Goal: Check status: Check status

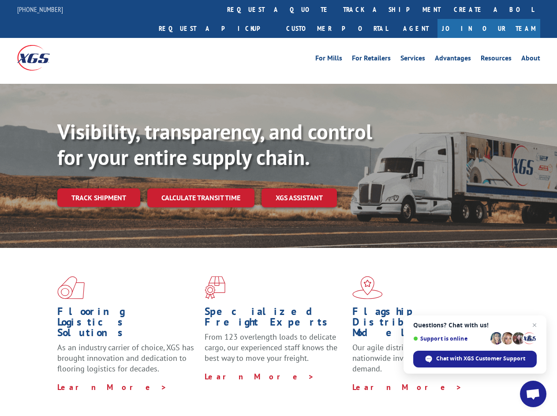
click at [278, 208] on div "Visibility, transparency, and control for your entire supply chain. Track shipm…" at bounding box center [306, 180] width 499 height 123
click at [336, 9] on link "track a shipment" at bounding box center [391, 9] width 111 height 19
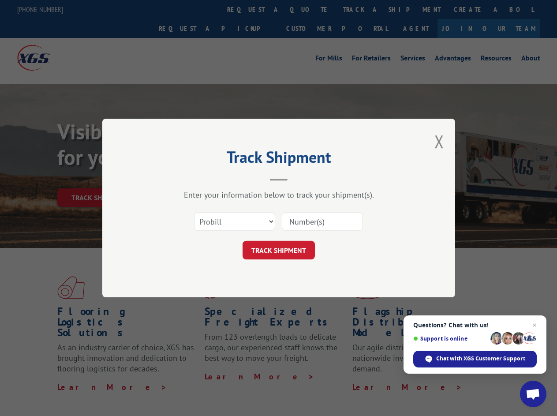
click at [308, 9] on div "Track Shipment Enter your information below to track your shipment(s). Select c…" at bounding box center [278, 208] width 557 height 416
click at [363, 9] on div "Track Shipment Enter your information below to track your shipment(s). Select c…" at bounding box center [278, 208] width 557 height 416
click at [98, 178] on div "Track Shipment Enter your information below to track your shipment(s). Select c…" at bounding box center [278, 208] width 557 height 416
click at [200, 178] on header "Track Shipment" at bounding box center [278, 166] width 264 height 30
click at [299, 178] on header "Track Shipment" at bounding box center [278, 166] width 264 height 30
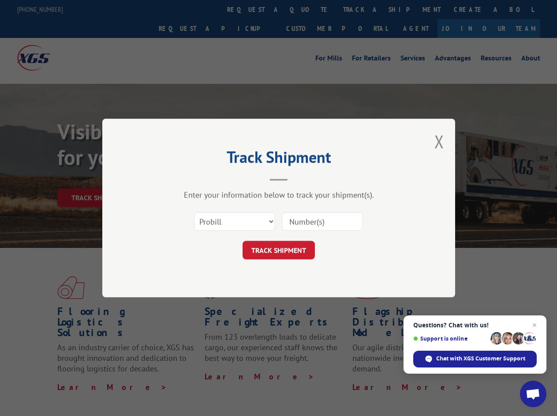
click at [533, 394] on span "Open chat" at bounding box center [532, 394] width 15 height 12
